Goal: Task Accomplishment & Management: Use online tool/utility

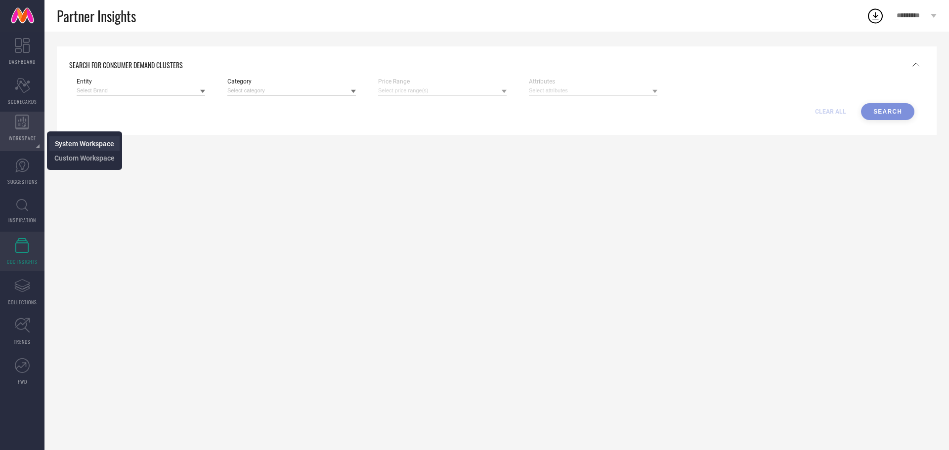
click at [83, 145] on span "System Workspace" at bounding box center [84, 144] width 59 height 8
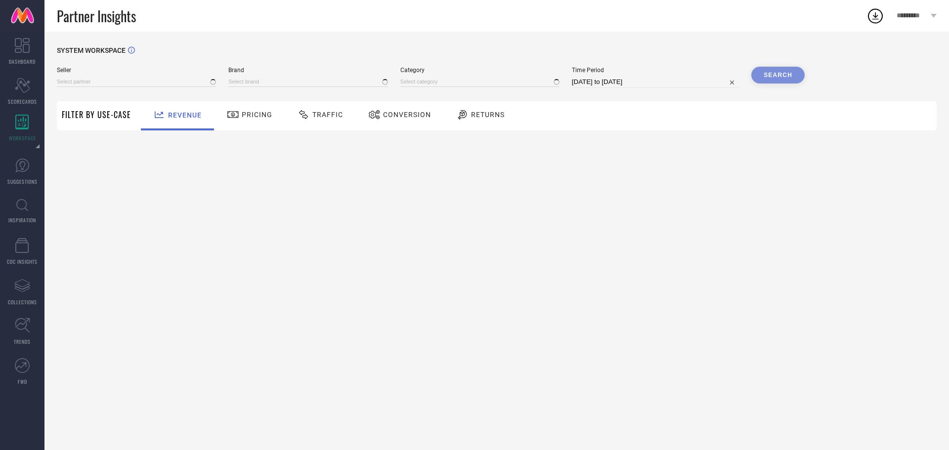
type input "All"
type input "1 STOP FASHION"
type input "All"
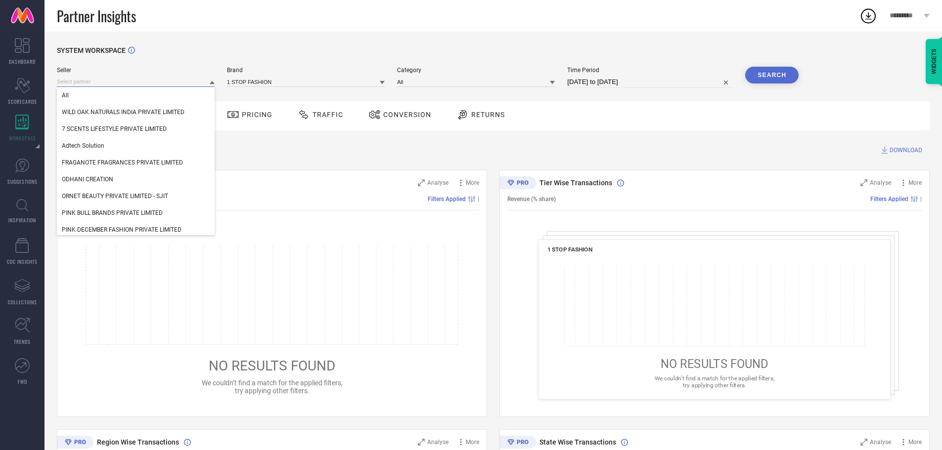
click at [116, 83] on input at bounding box center [136, 82] width 158 height 10
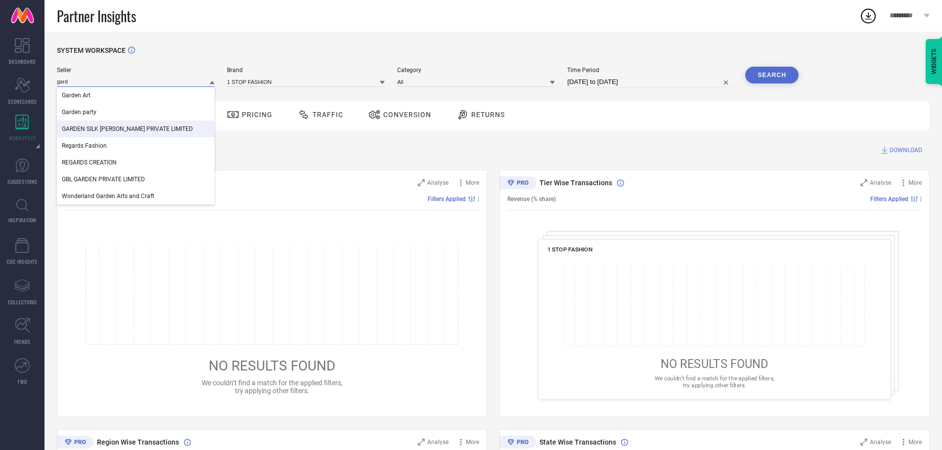
type input "gard"
click at [117, 131] on span "GARDEN SILK [PERSON_NAME] PRIVATE LIMITED" at bounding box center [127, 129] width 131 height 7
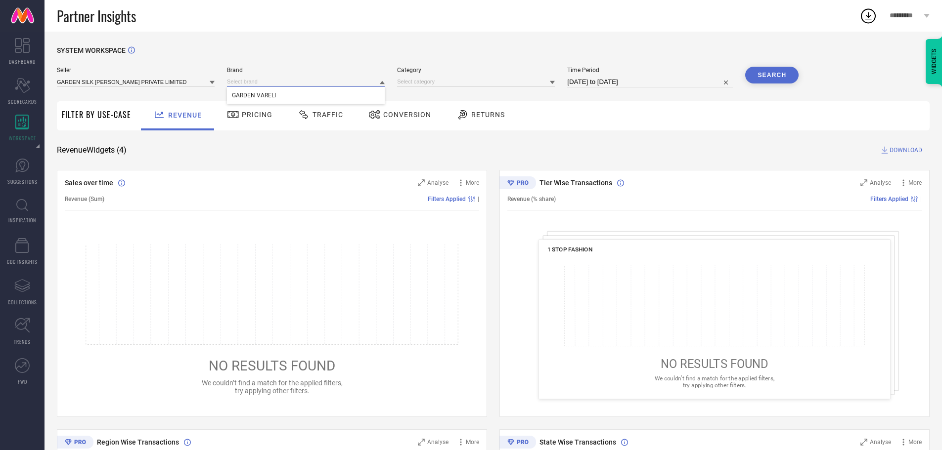
click at [262, 82] on input at bounding box center [306, 82] width 158 height 10
click at [259, 97] on span "GARDEN VARELI" at bounding box center [254, 95] width 44 height 7
click at [412, 84] on input at bounding box center [476, 82] width 158 height 10
click at [405, 82] on input at bounding box center [476, 82] width 158 height 10
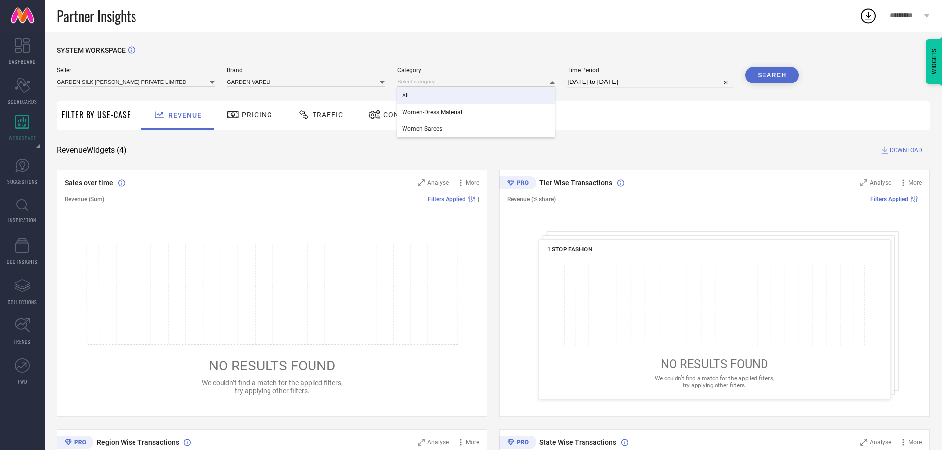
click at [406, 94] on span "All" at bounding box center [405, 95] width 7 height 7
select select "8"
select select "2025"
select select "9"
select select "2025"
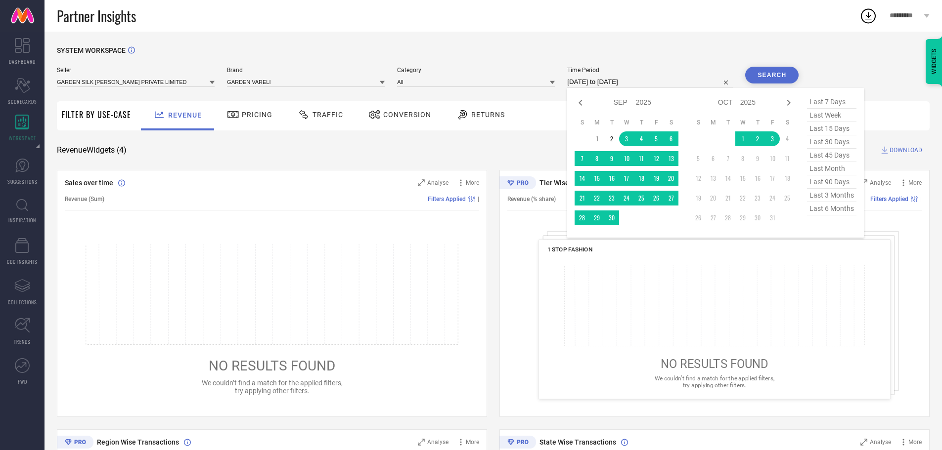
click at [586, 82] on input "[DATE] to [DATE]" at bounding box center [650, 82] width 166 height 12
click at [584, 104] on icon at bounding box center [580, 103] width 12 height 12
select select "7"
select select "2025"
select select "8"
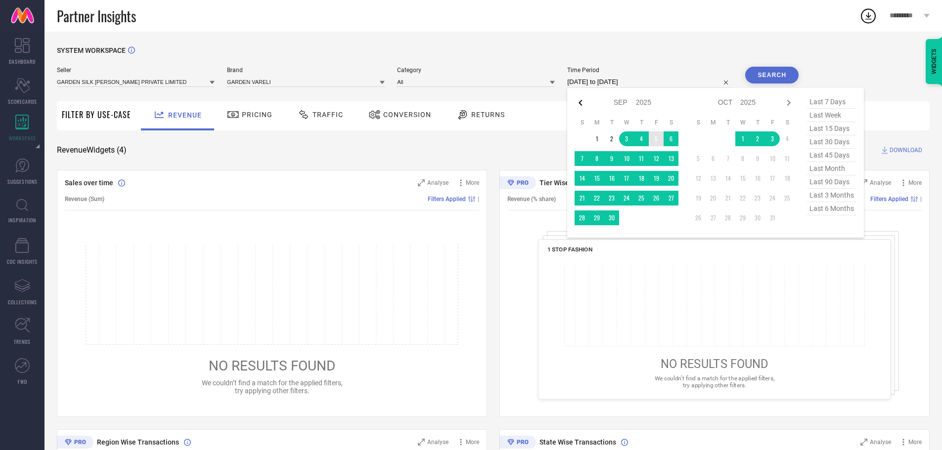
select select "2025"
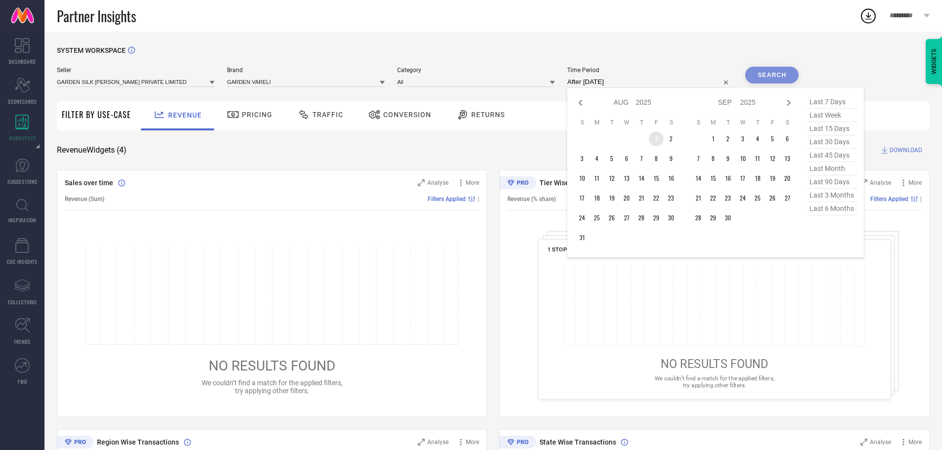
click at [661, 139] on td "1" at bounding box center [656, 138] width 15 height 15
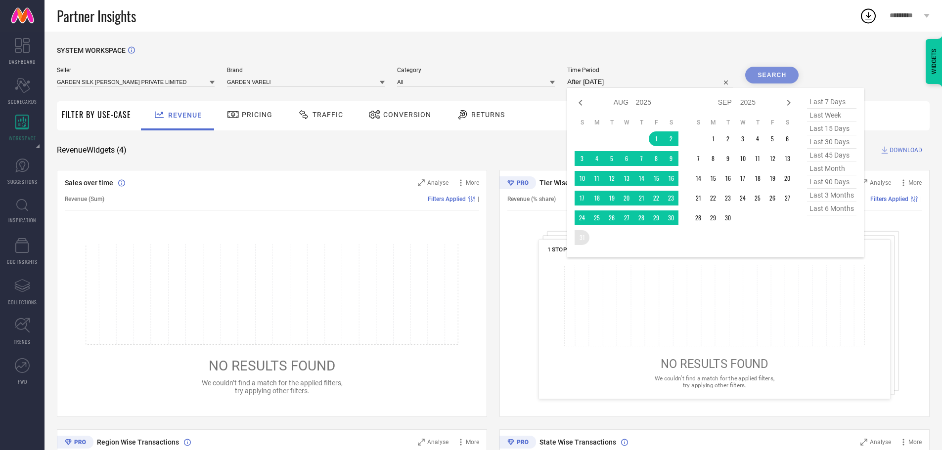
type input "[DATE] to [DATE]"
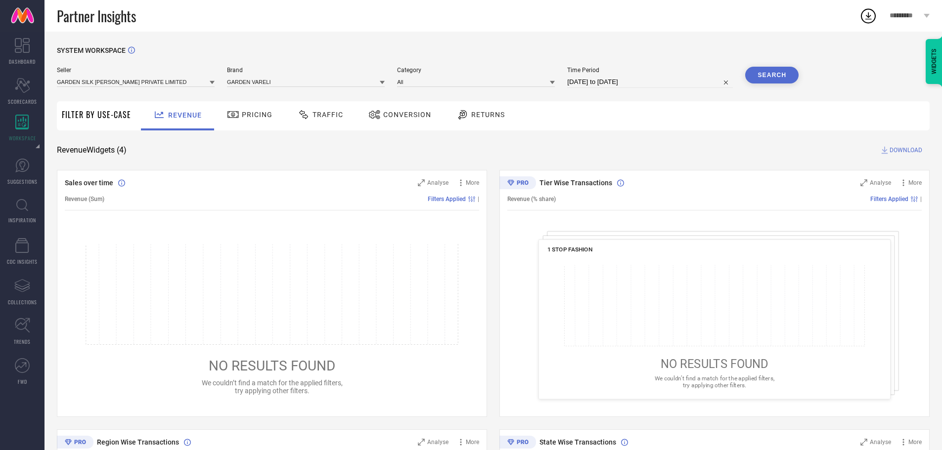
click at [759, 71] on button "Search" at bounding box center [771, 75] width 53 height 17
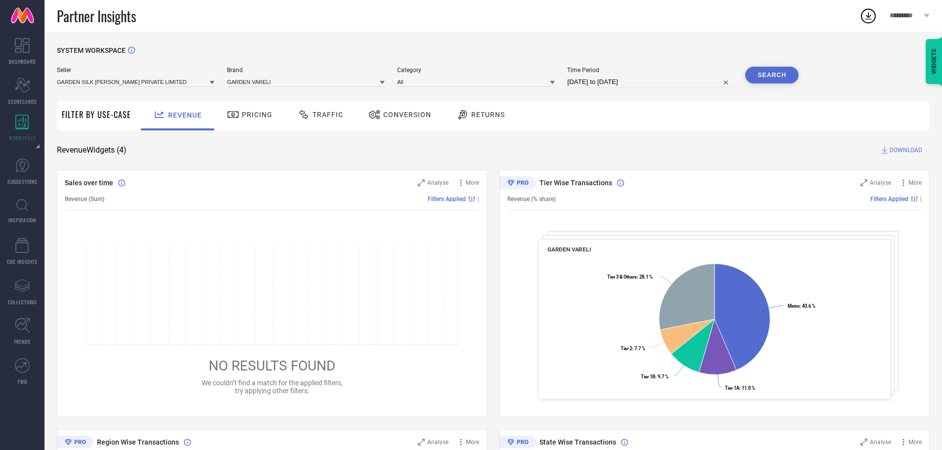
click at [471, 113] on span "Returns" at bounding box center [488, 115] width 34 height 8
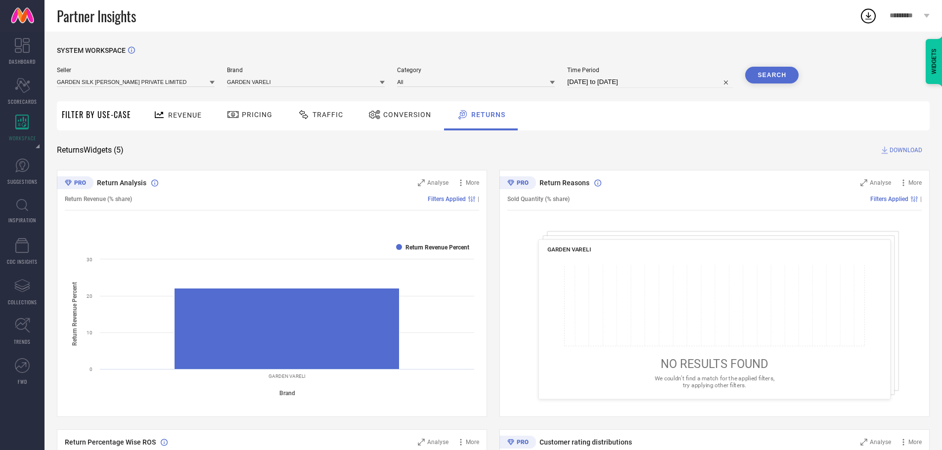
click at [898, 150] on span "DOWNLOAD" at bounding box center [905, 150] width 33 height 10
